Goal: Transaction & Acquisition: Subscribe to service/newsletter

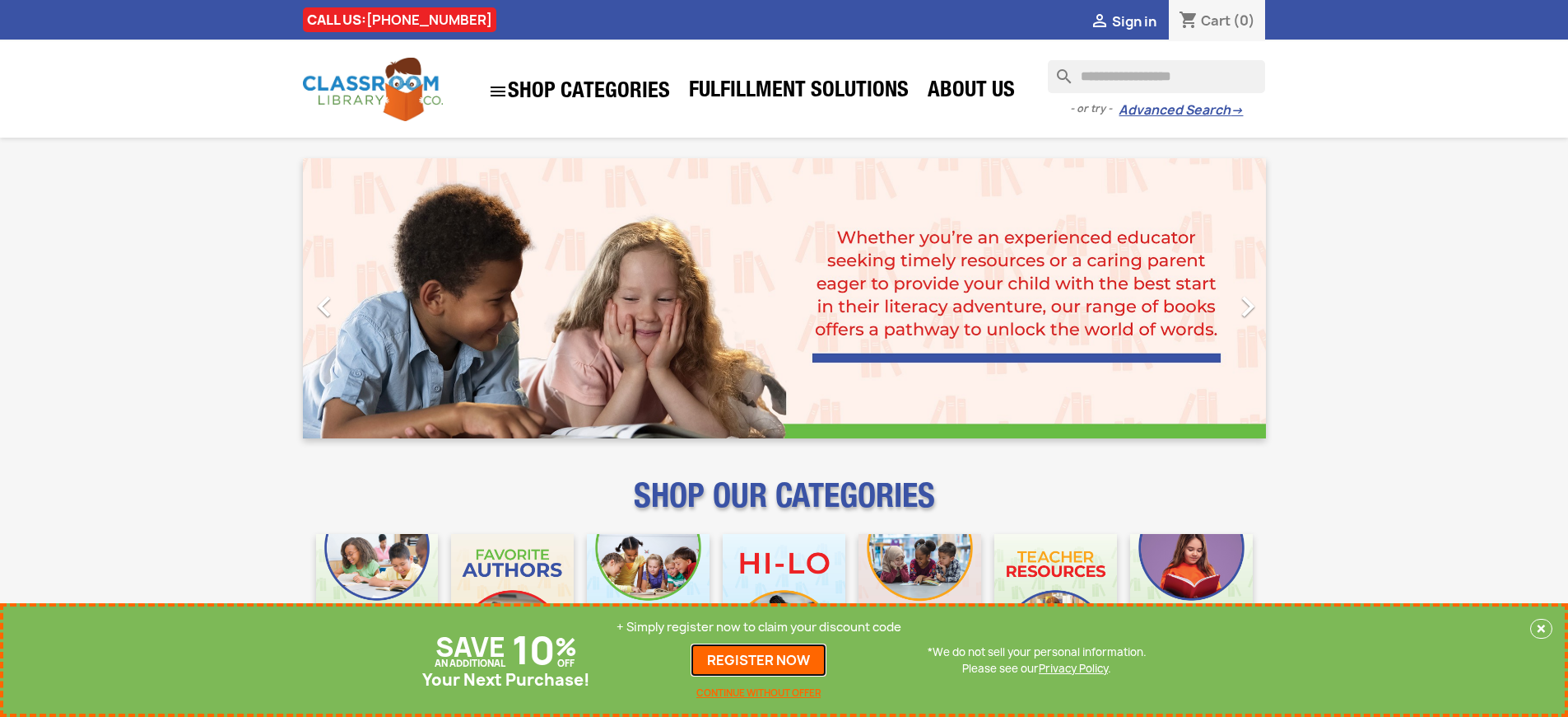
click at [759, 660] on link "REGISTER NOW" at bounding box center [759, 659] width 136 height 33
click at [759, 627] on p "+ Simply register now to claim your discount code" at bounding box center [759, 626] width 284 height 16
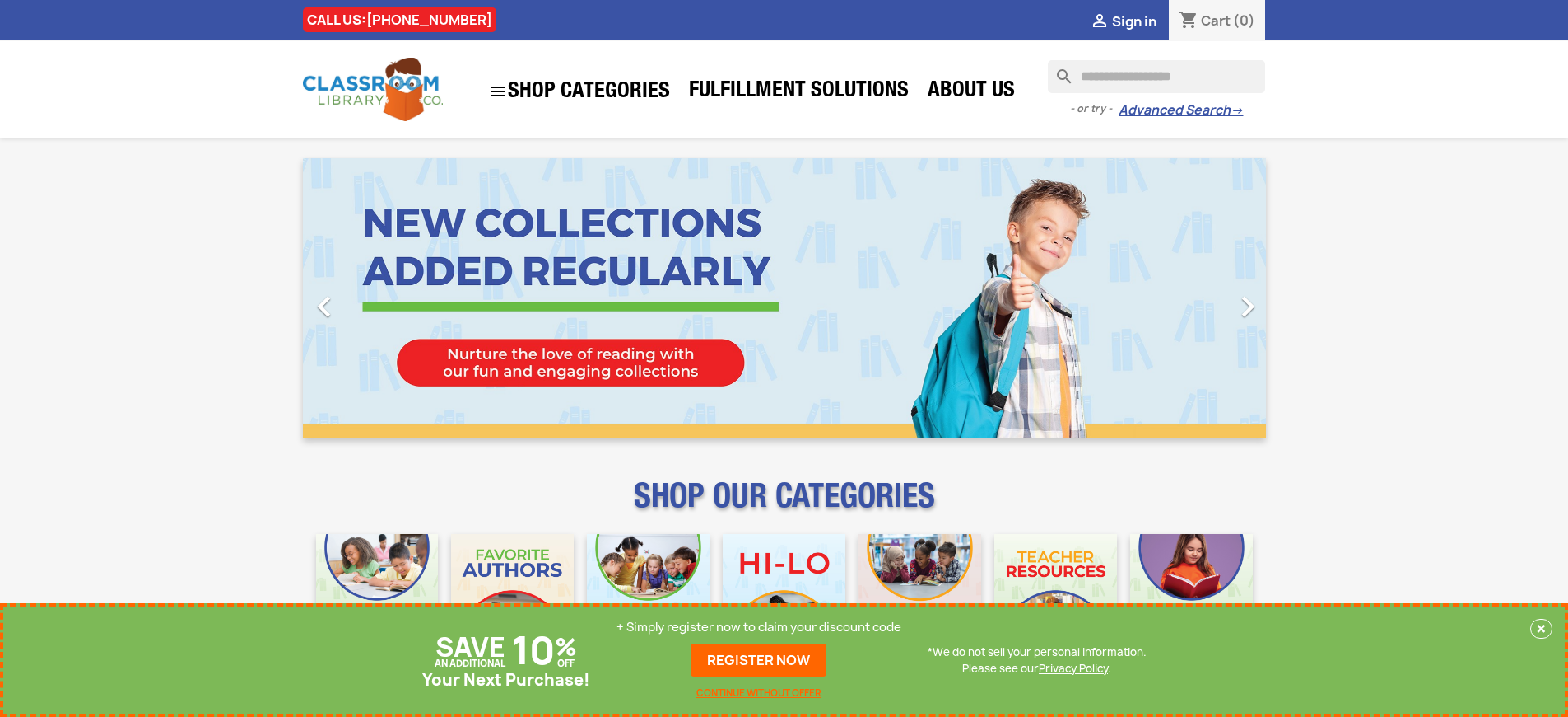
click at [759, 627] on p "+ Simply register now to claim your discount code" at bounding box center [759, 626] width 284 height 16
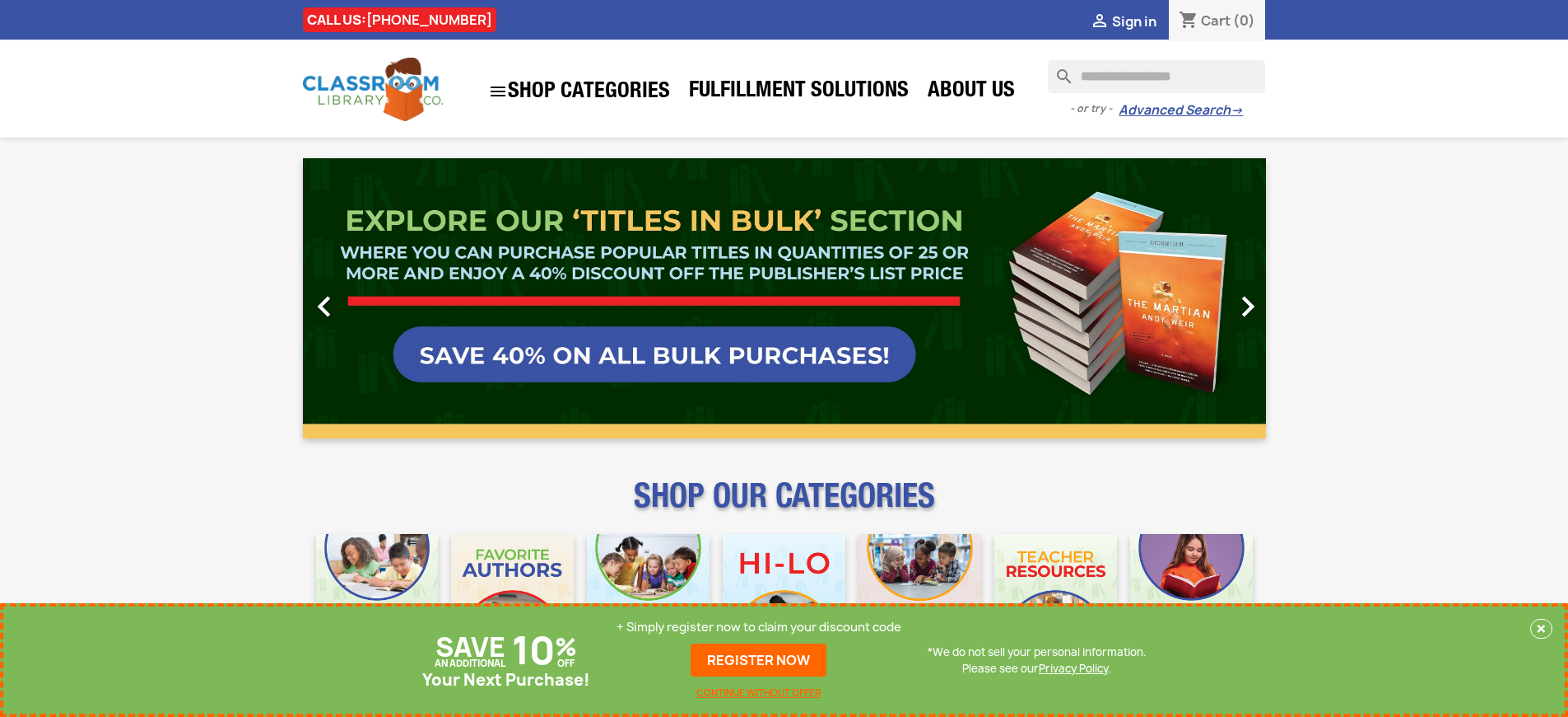
click at [759, 627] on p "+ Simply register now to claim your discount code" at bounding box center [759, 626] width 284 height 16
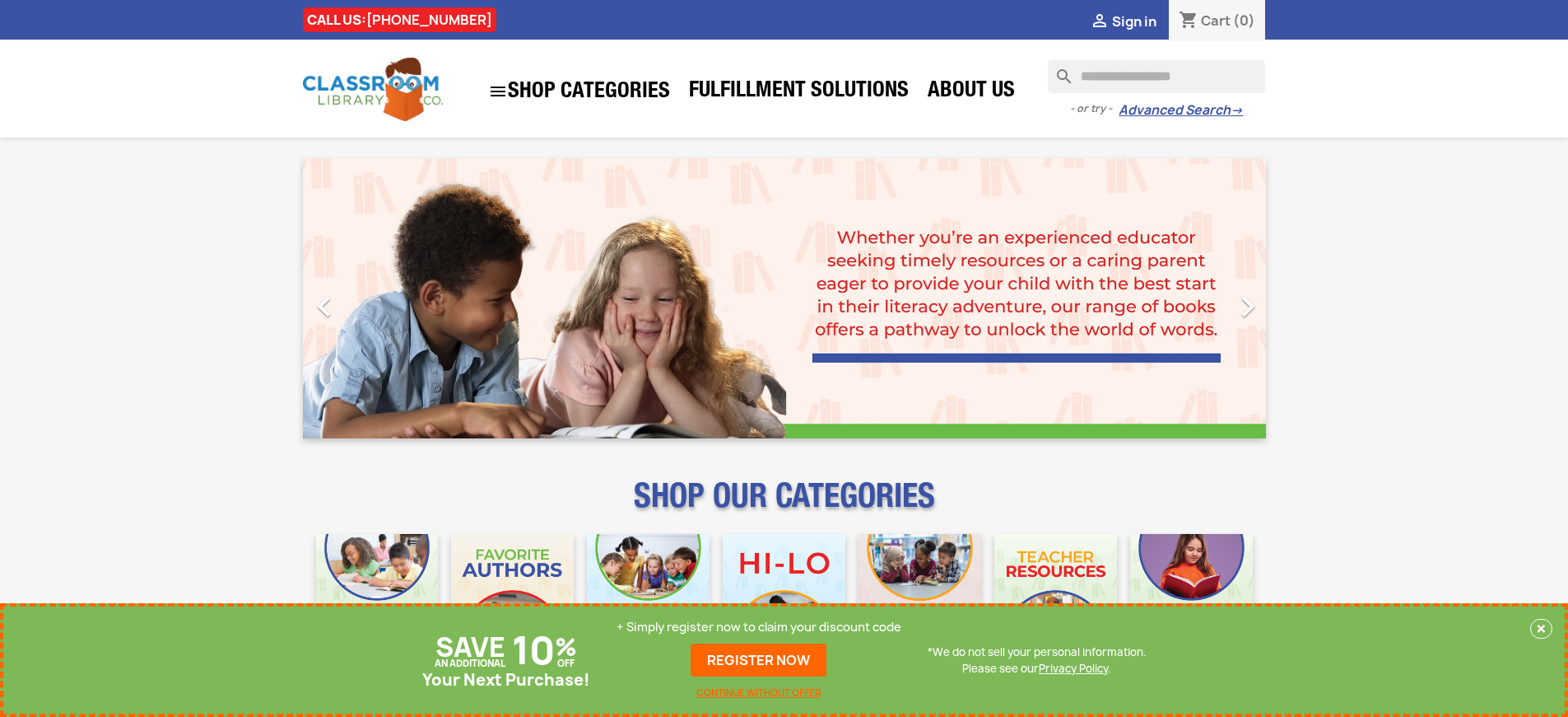
click at [759, 627] on p "+ Simply register now to claim your discount code" at bounding box center [759, 626] width 284 height 16
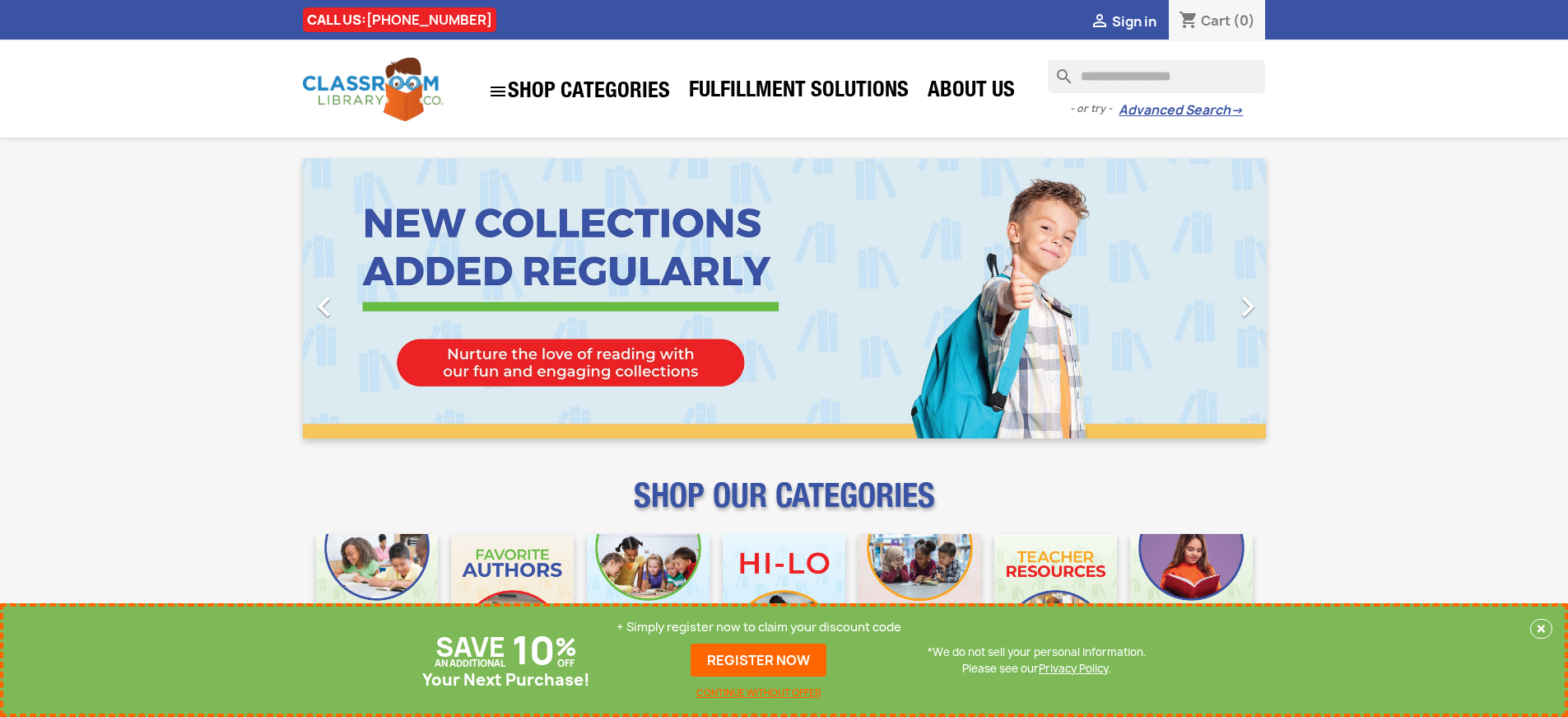
click at [759, 627] on p "+ Simply register now to claim your discount code" at bounding box center [759, 626] width 284 height 16
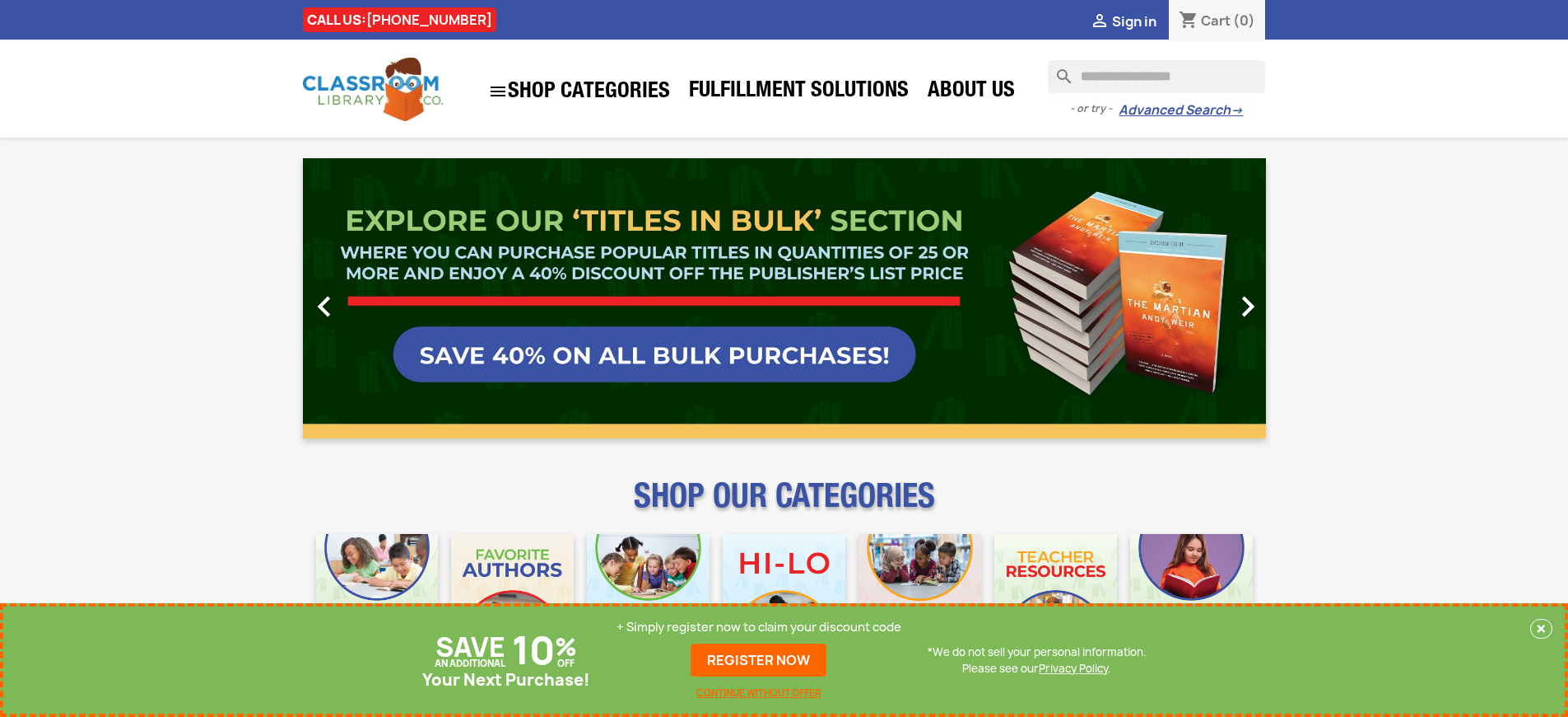
click at [759, 627] on p "+ Simply register now to claim your discount code" at bounding box center [759, 626] width 284 height 16
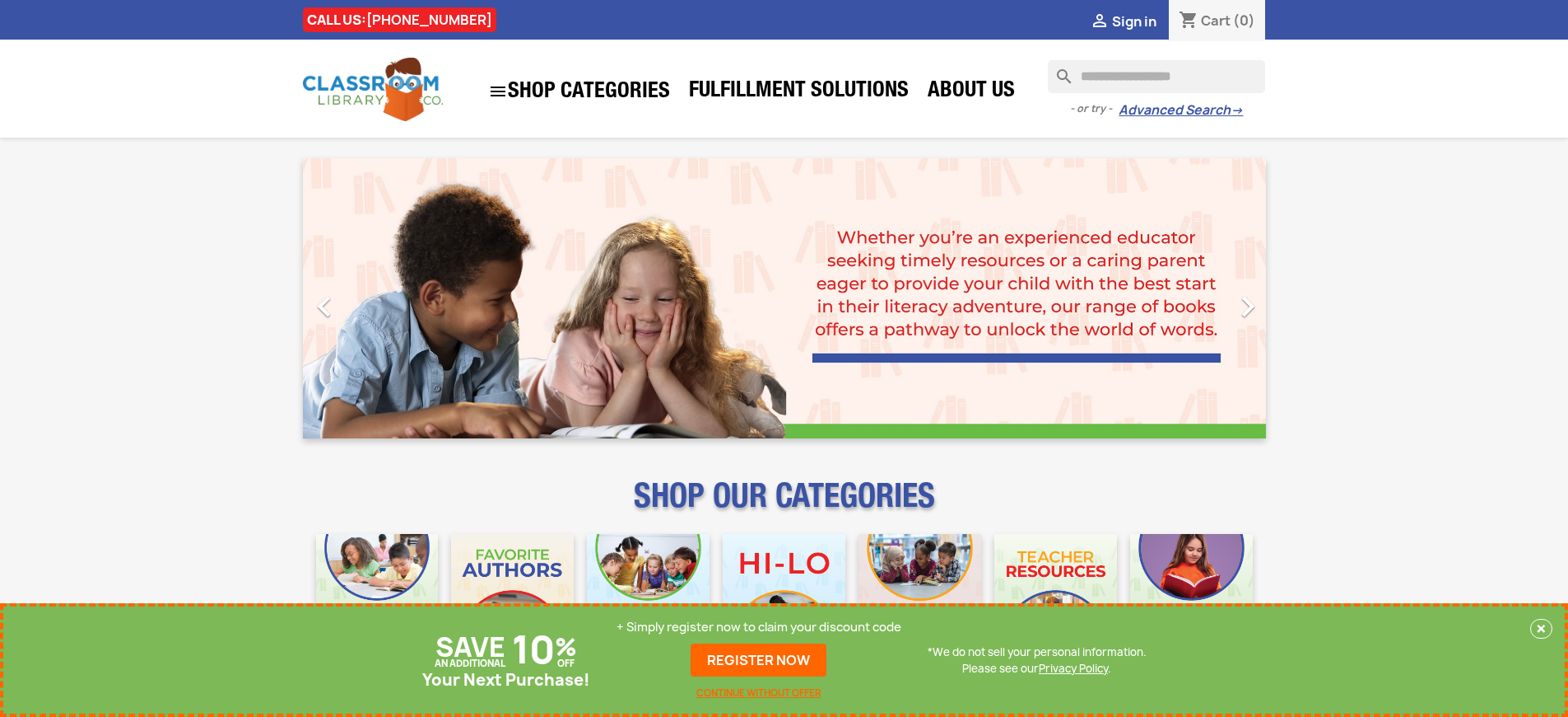
click at [759, 627] on p "+ Simply register now to claim your discount code" at bounding box center [759, 626] width 284 height 16
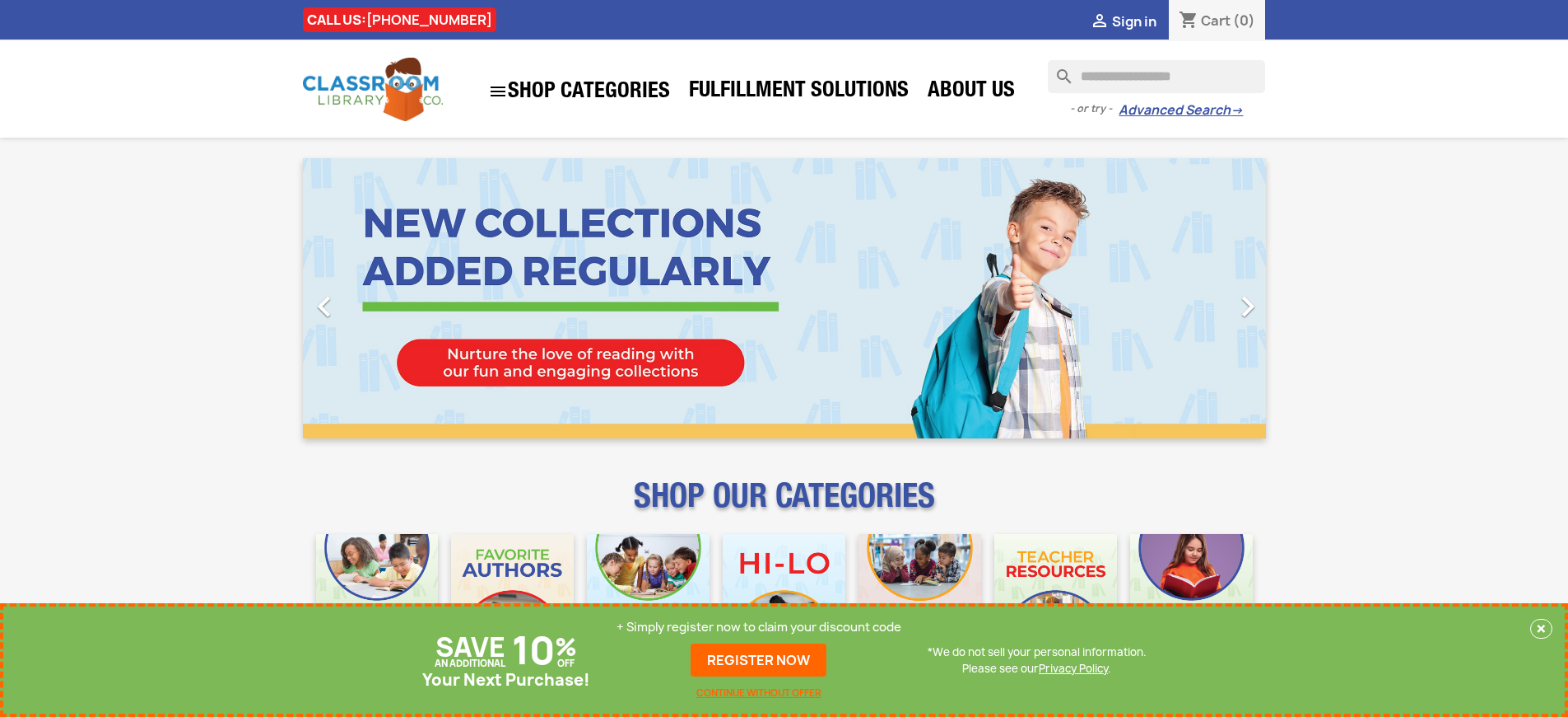
click at [759, 627] on p "+ Simply register now to claim your discount code" at bounding box center [759, 626] width 284 height 16
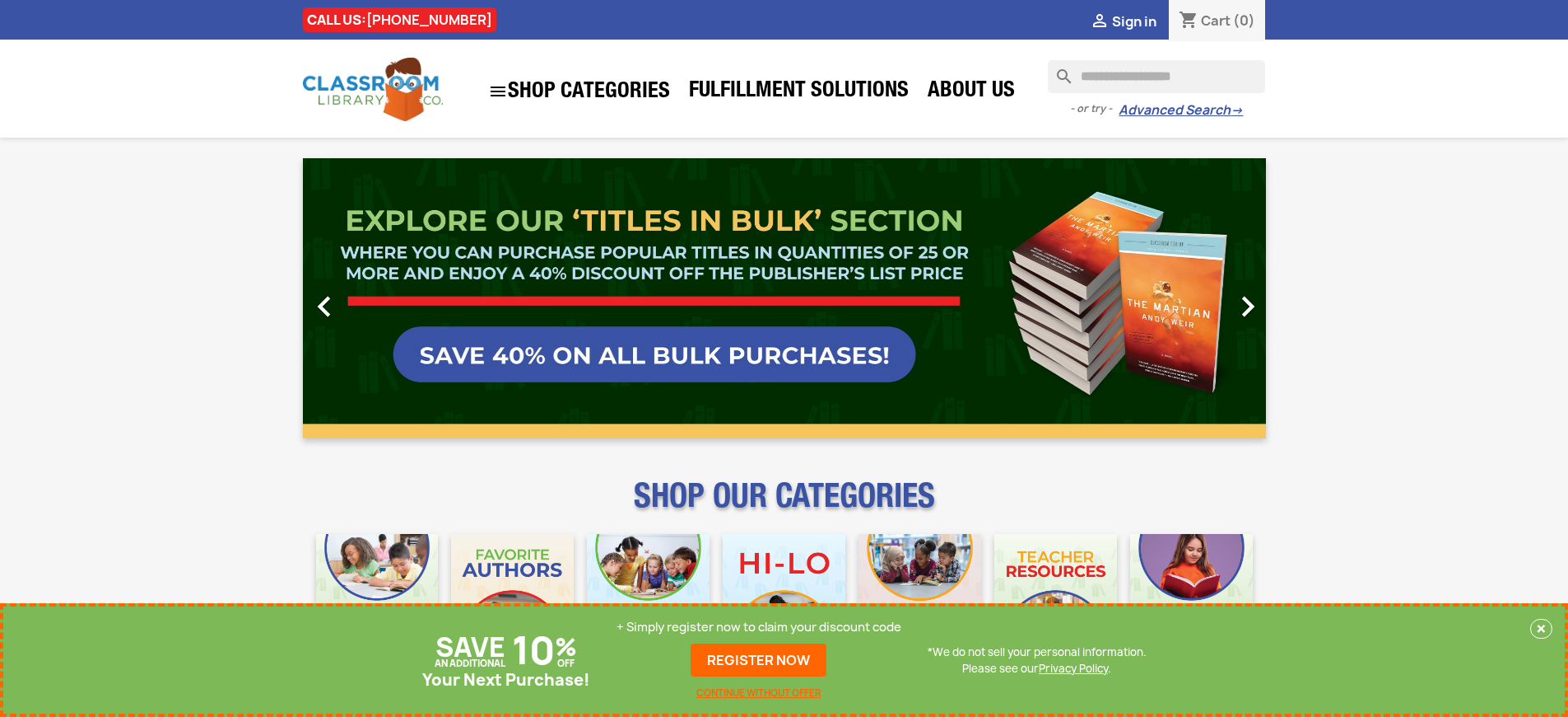
click at [759, 627] on p "+ Simply register now to claim your discount code" at bounding box center [759, 626] width 284 height 16
click at [759, 660] on link "REGISTER NOW" at bounding box center [759, 659] width 136 height 33
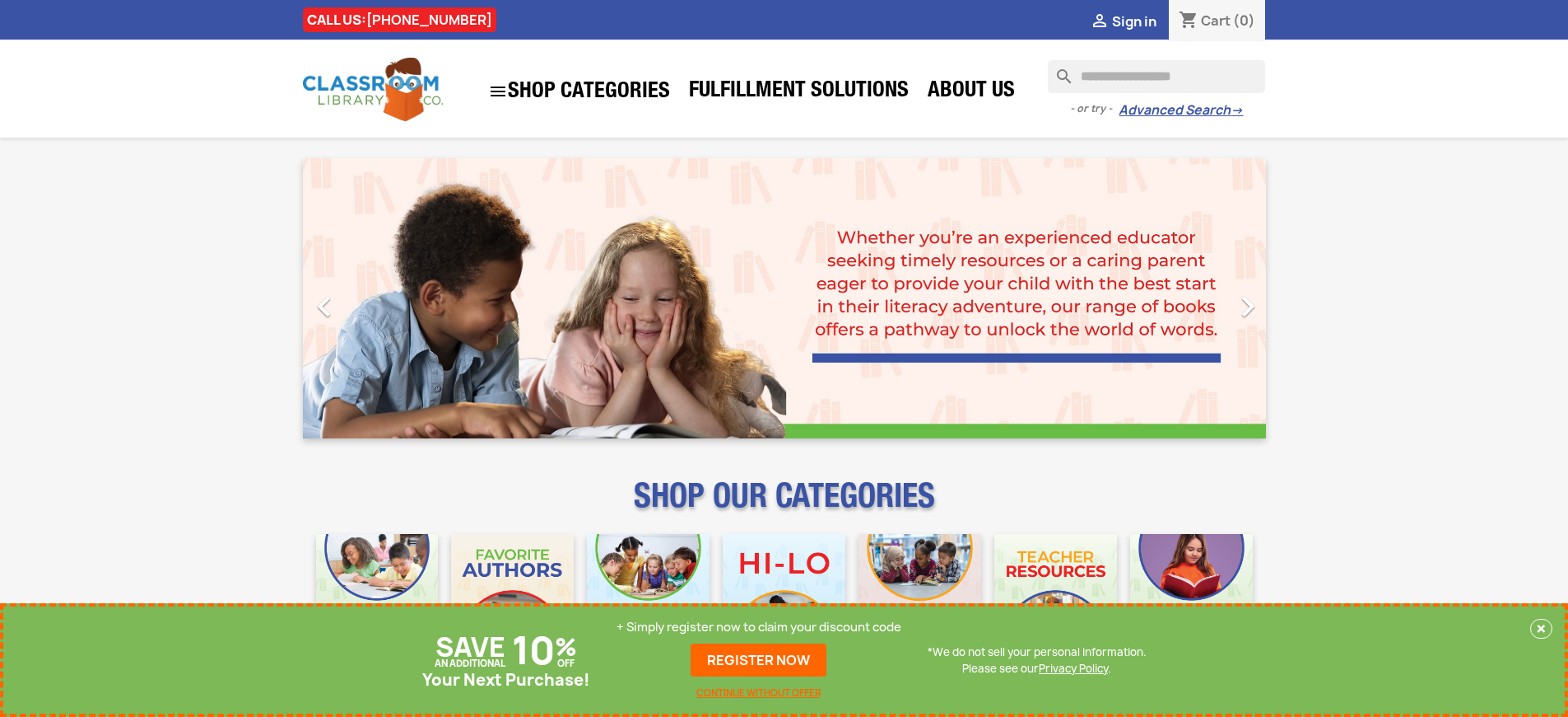
click at [759, 627] on p "+ Simply register now to claim your discount code" at bounding box center [759, 626] width 284 height 16
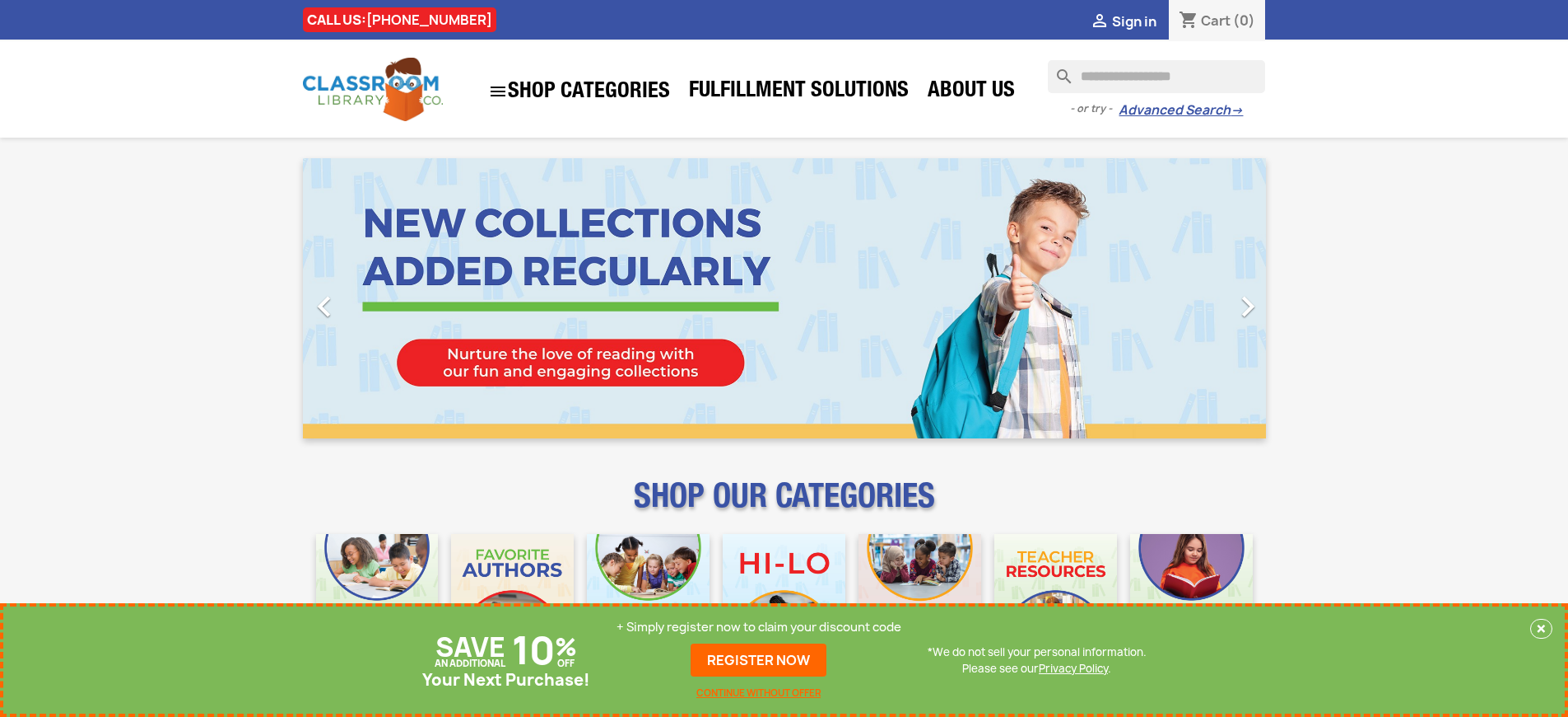
click at [759, 627] on p "+ Simply register now to claim your discount code" at bounding box center [759, 626] width 284 height 16
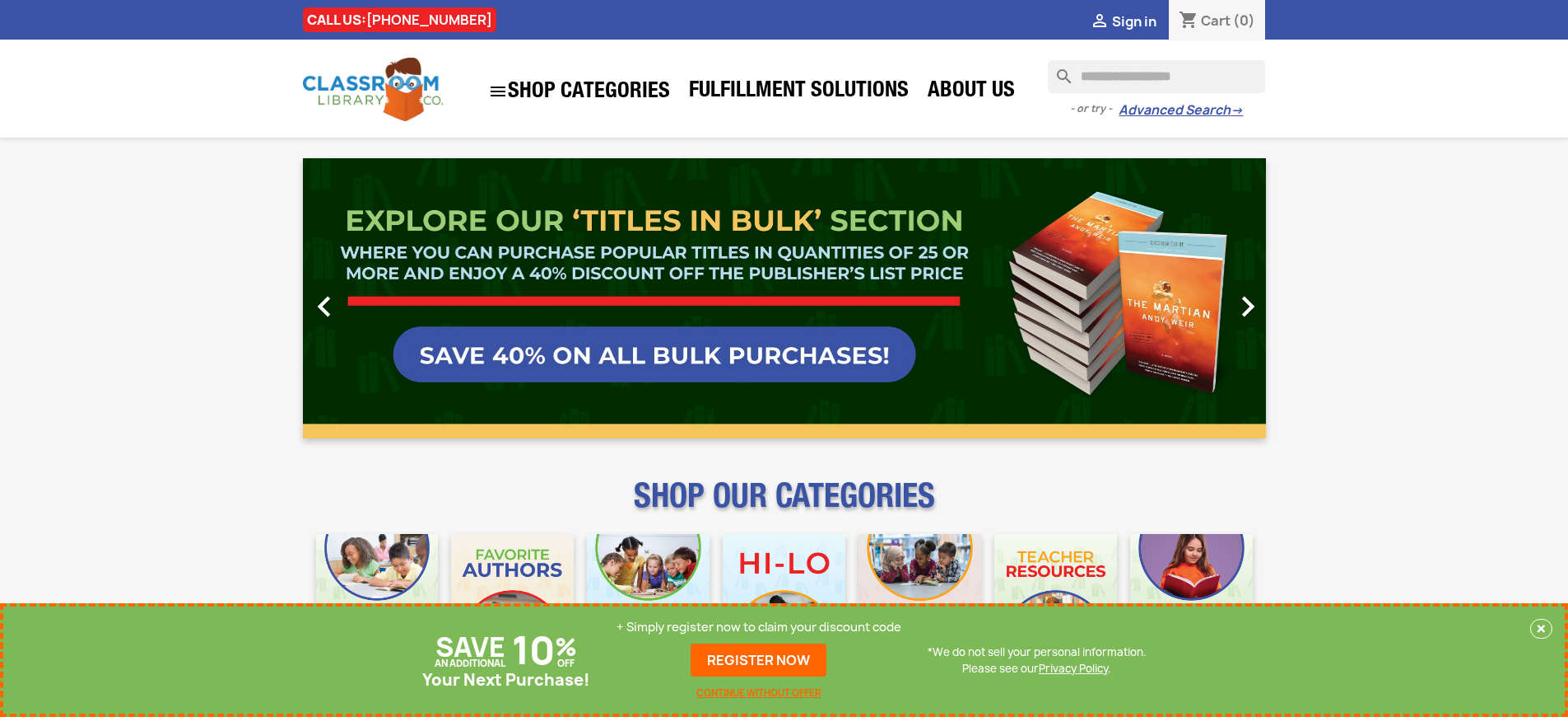
click at [759, 660] on link "REGISTER NOW" at bounding box center [759, 659] width 136 height 33
